Goal: Find specific page/section: Find specific page/section

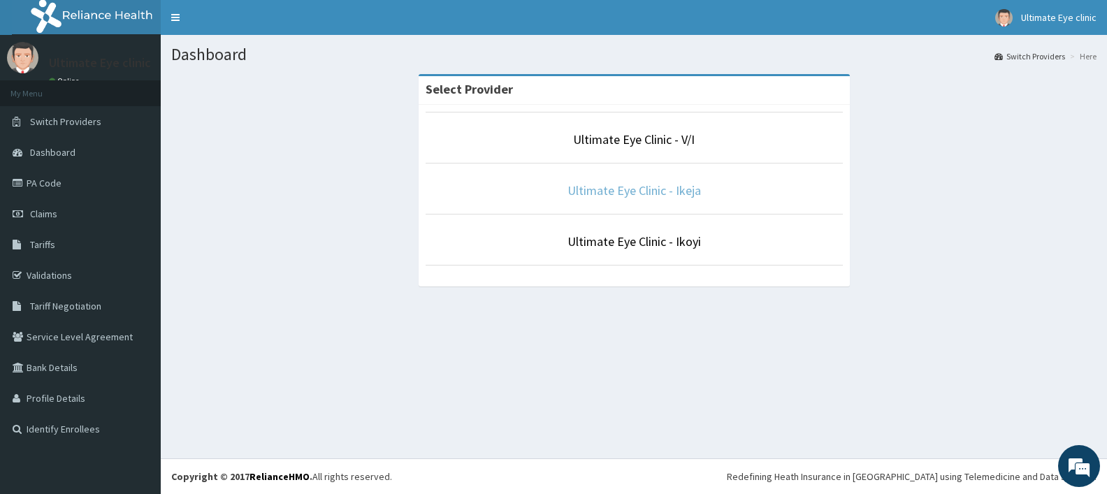
click at [628, 195] on link "Ultimate Eye Clinic - Ikeja" at bounding box center [635, 190] width 134 height 16
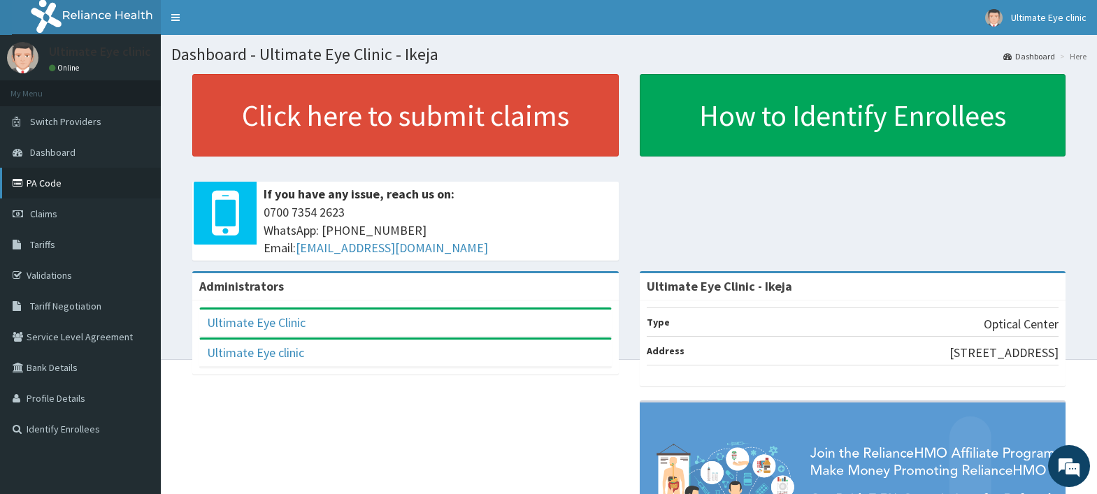
click at [65, 186] on link "PA Code" at bounding box center [80, 183] width 161 height 31
